Goal: Information Seeking & Learning: Learn about a topic

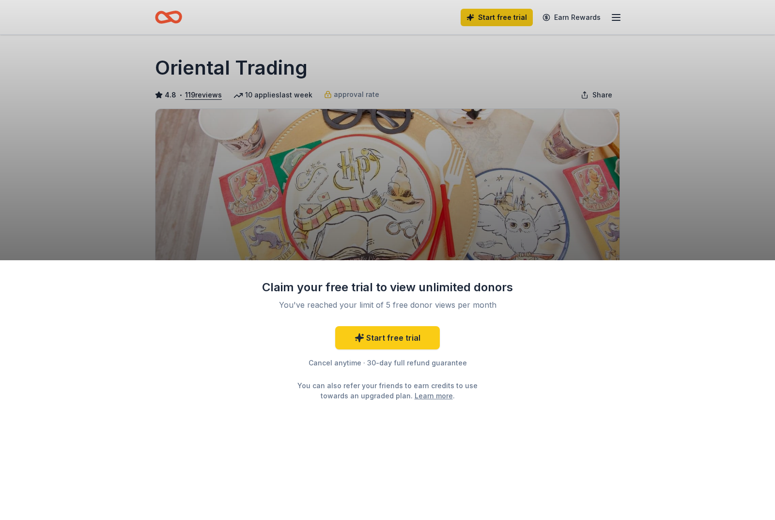
click at [685, 169] on div "Claim your free trial to view unlimited donors You've reached your limit of 5 f…" at bounding box center [387, 260] width 775 height 520
